Goal: Find specific page/section: Find specific page/section

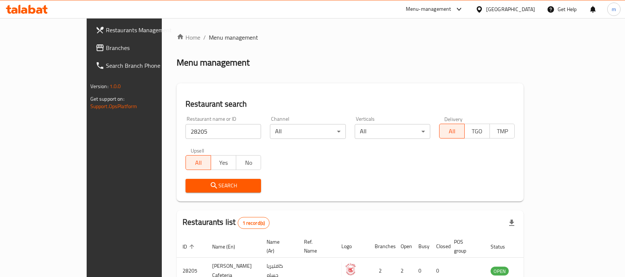
scroll to position [39, 0]
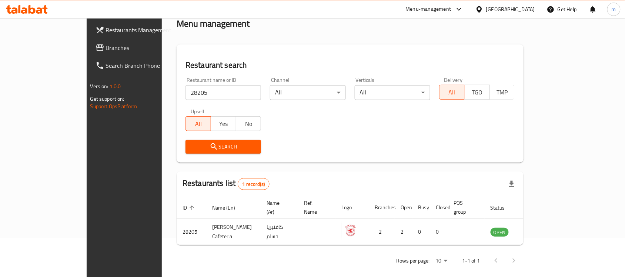
click at [106, 47] on span "Branches" at bounding box center [145, 47] width 79 height 9
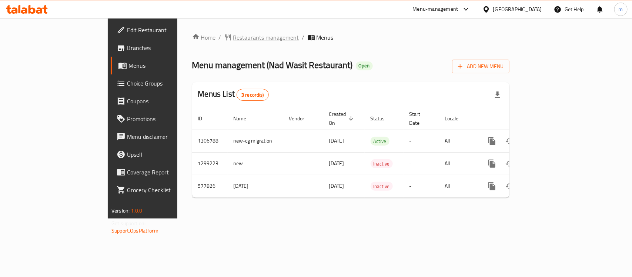
click at [233, 34] on span "Restaurants management" at bounding box center [266, 37] width 66 height 9
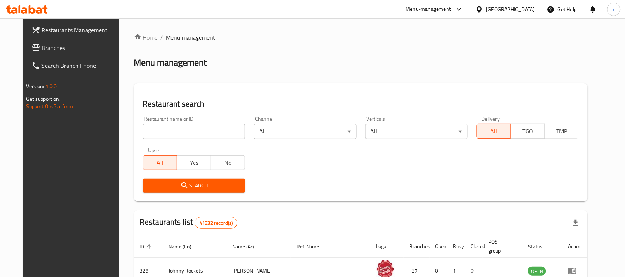
click at [178, 131] on input "search" at bounding box center [194, 131] width 102 height 15
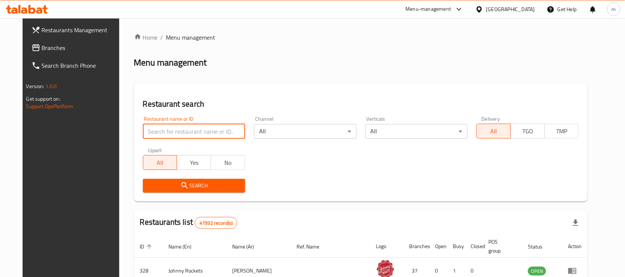
paste input "636734"
type input "636734"
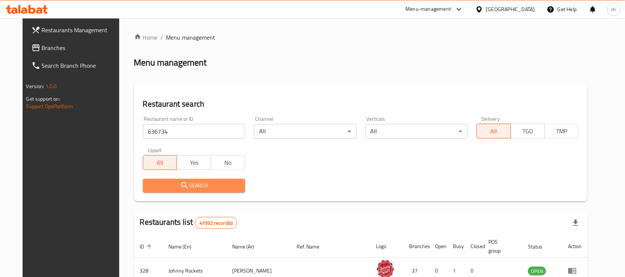
click at [180, 187] on icon "submit" at bounding box center [184, 185] width 9 height 9
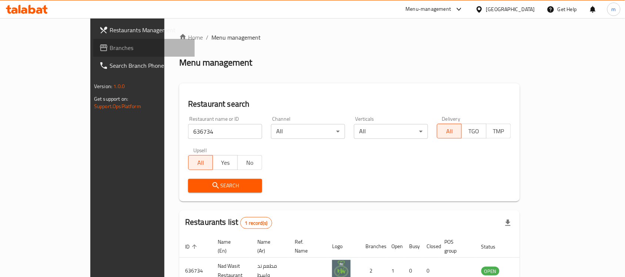
click at [110, 47] on span "Branches" at bounding box center [149, 47] width 79 height 9
